Goal: Task Accomplishment & Management: Manage account settings

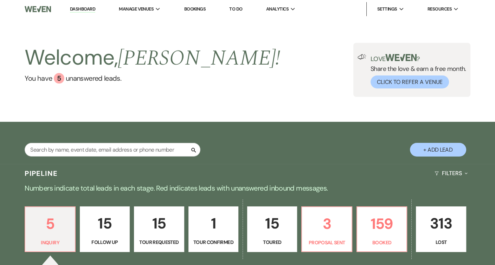
scroll to position [70, 0]
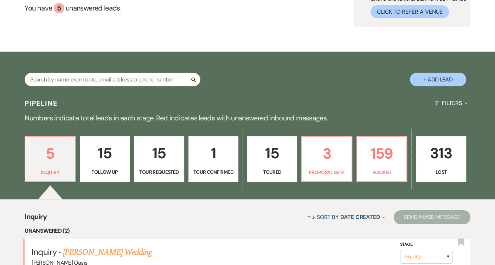
click at [390, 185] on div "5 Inquiry 15 Follow Up 15 Tour Requested 1 Tour Confirmed 15 Toured 3 Proposal …" at bounding box center [247, 164] width 495 height 72
click at [390, 172] on p "Booked" at bounding box center [381, 173] width 41 height 8
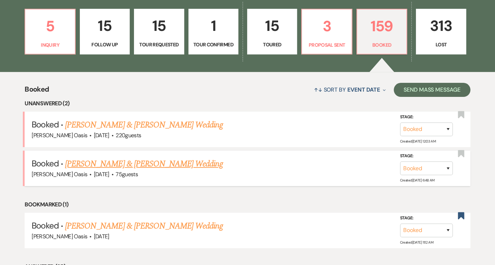
scroll to position [198, 0]
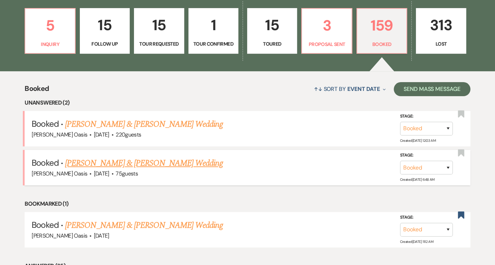
click at [154, 161] on link "[PERSON_NAME] & [PERSON_NAME] Wedding" at bounding box center [143, 163] width 157 height 13
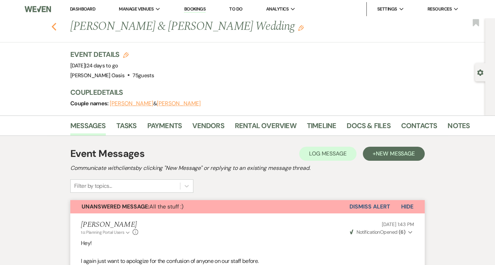
click at [54, 28] on icon "Previous" at bounding box center [53, 26] width 5 height 8
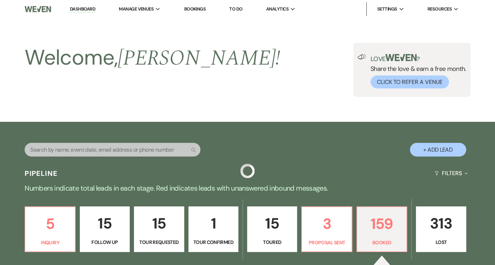
scroll to position [198, 0]
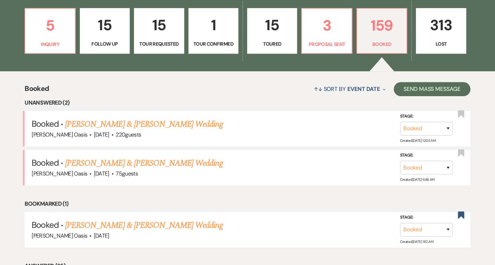
click at [226, 19] on p "1" at bounding box center [213, 25] width 41 height 24
select select "4"
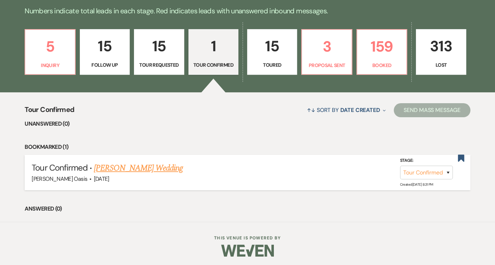
scroll to position [177, 0]
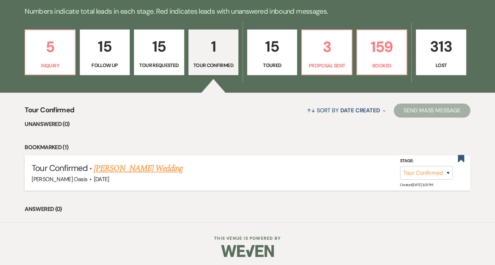
click at [159, 167] on link "[PERSON_NAME] Wedding" at bounding box center [138, 168] width 89 height 13
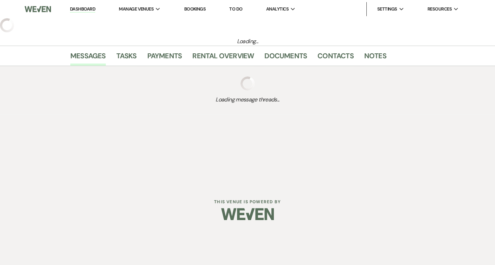
select select "4"
select select "5"
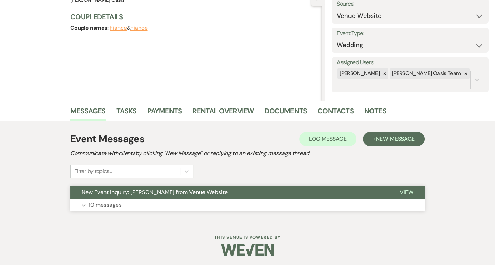
click at [171, 191] on span "New Event Inquiry: [PERSON_NAME] from Venue Website" at bounding box center [154, 192] width 146 height 7
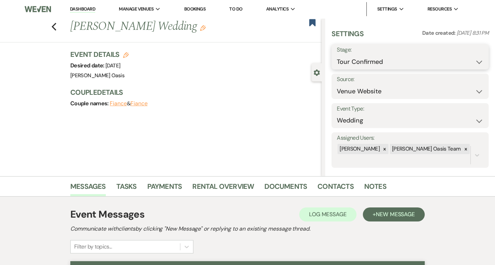
select select "5"
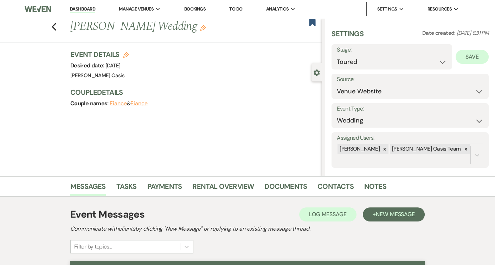
click at [480, 58] on button "Save" at bounding box center [471, 57] width 33 height 14
click at [309, 23] on use "button" at bounding box center [312, 22] width 6 height 7
click at [55, 30] on icon "Previous" at bounding box center [53, 26] width 5 height 8
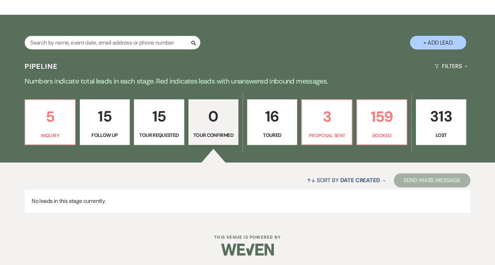
click at [286, 133] on p "Toured" at bounding box center [272, 135] width 41 height 8
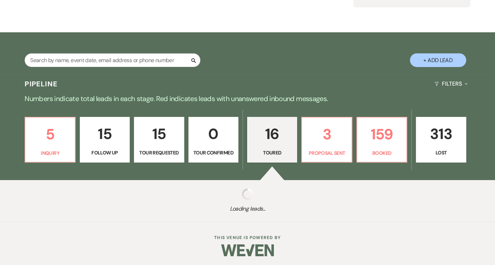
select select "5"
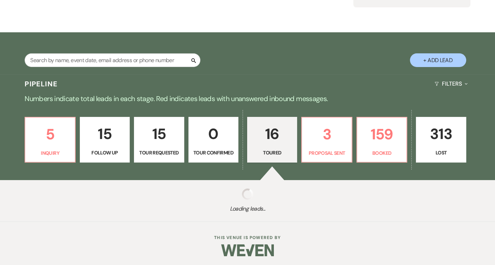
select select "5"
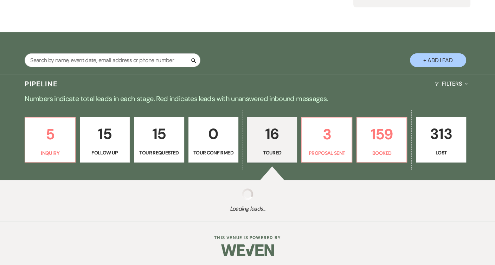
select select "5"
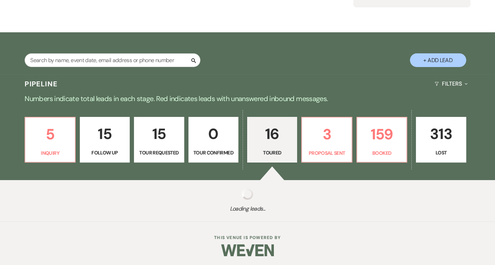
select select "5"
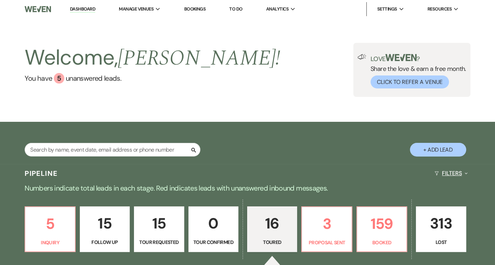
click at [460, 173] on button "Filters Expand" at bounding box center [450, 173] width 38 height 19
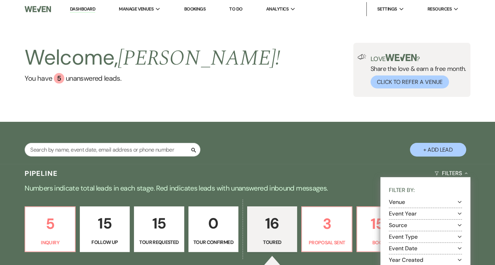
click at [438, 211] on button "Event Year Expand" at bounding box center [425, 214] width 73 height 6
click at [408, 248] on label "2026" at bounding box center [430, 250] width 64 height 9
click at [402, 248] on input "2026" at bounding box center [400, 249] width 5 height 5
checkbox input "true"
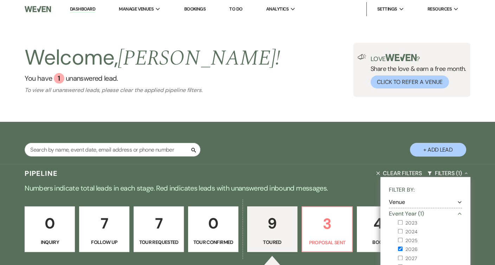
click at [348, 192] on p "Numbers indicate total leads in each stage. Red indicates leads with unanswered…" at bounding box center [247, 188] width 495 height 11
